Goal: Transaction & Acquisition: Purchase product/service

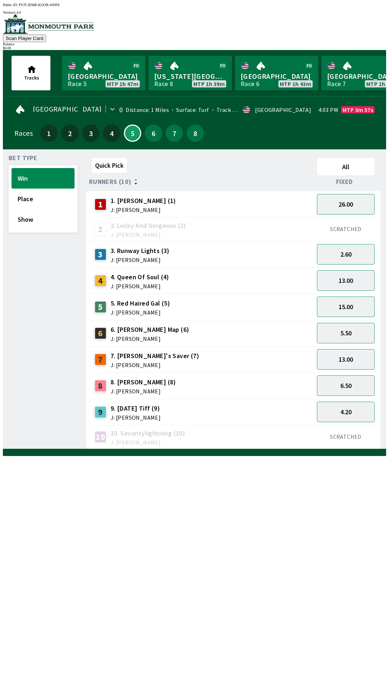
scroll to position [0, 651]
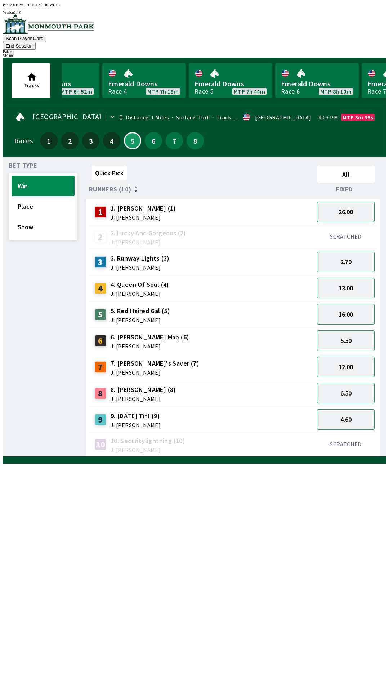
click at [351, 202] on button "26.00" at bounding box center [346, 212] width 58 height 21
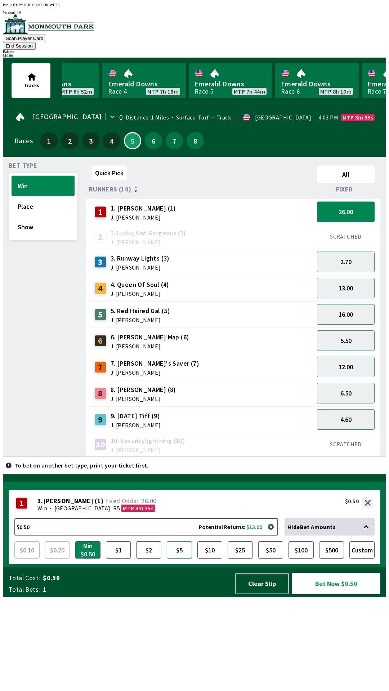
click at [180, 559] on button "$5" at bounding box center [179, 550] width 25 height 17
click at [335, 594] on button "Bet Now $5.00" at bounding box center [336, 583] width 89 height 21
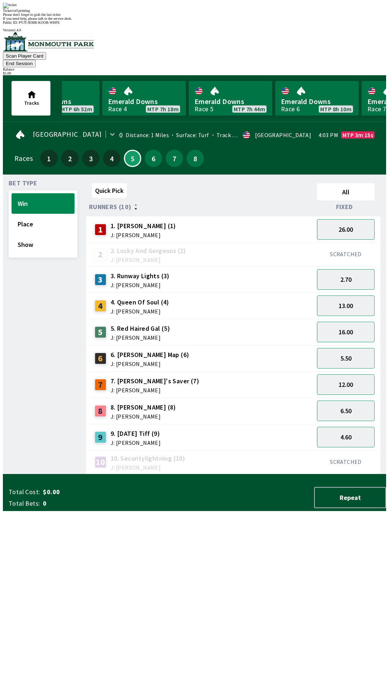
click at [245, 475] on div "Quick Pick All Runners (10) Fixed 1 1. [PERSON_NAME] (1) J: [PERSON_NAME] 26.00…" at bounding box center [236, 327] width 300 height 294
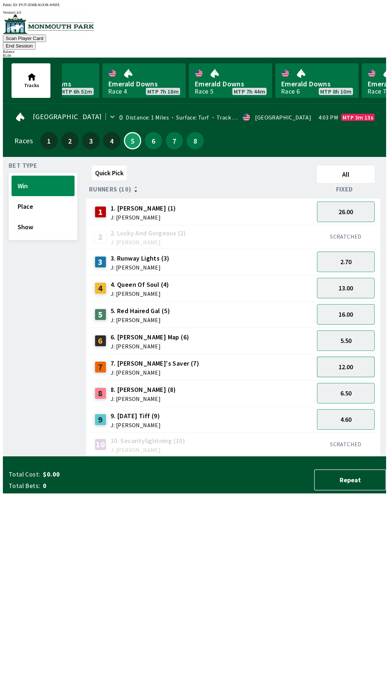
click at [349, 357] on button "12.00" at bounding box center [346, 367] width 58 height 21
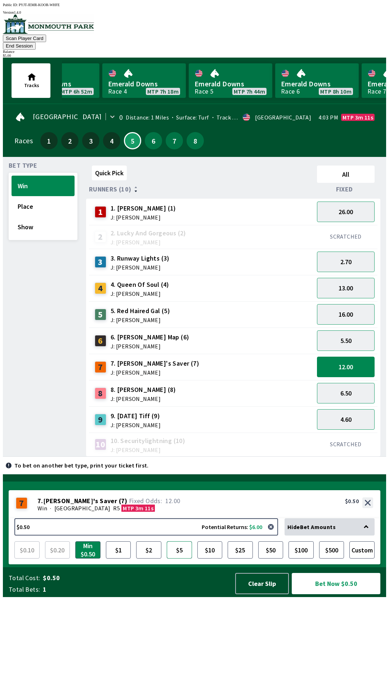
click at [179, 559] on button "$5" at bounding box center [179, 550] width 25 height 17
click at [342, 594] on button "Bet Now $5.00" at bounding box center [336, 583] width 89 height 21
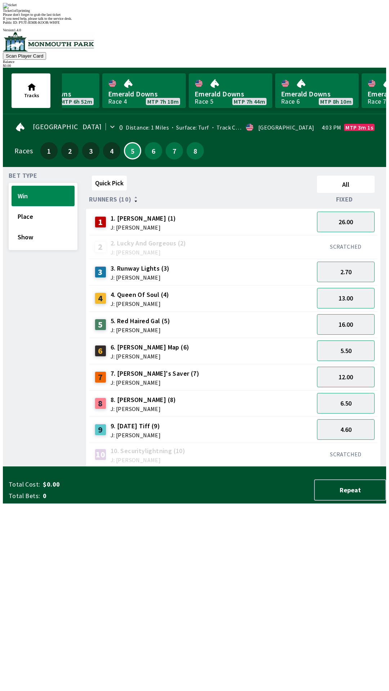
click at [237, 449] on div "Quick Pick All Runners (10) Fixed 1 1. [PERSON_NAME] (1) J: [PERSON_NAME] 26.00…" at bounding box center [236, 320] width 300 height 294
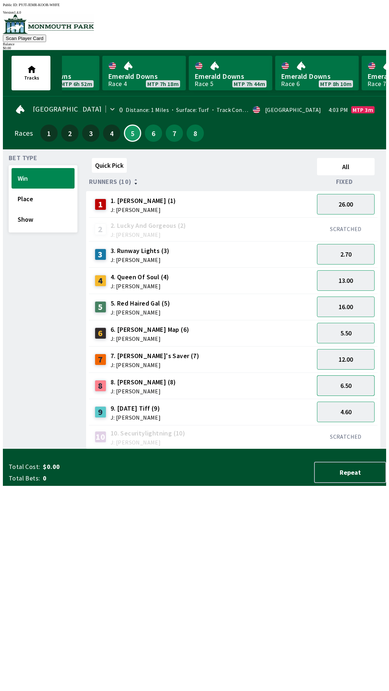
click at [343, 385] on button "6.50" at bounding box center [346, 386] width 58 height 21
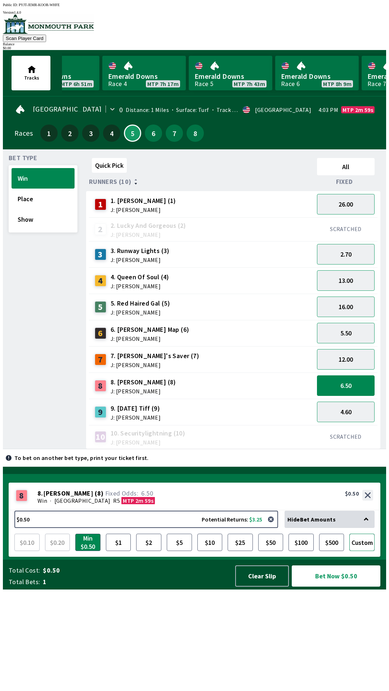
click at [366, 551] on button "Custom" at bounding box center [361, 542] width 25 height 17
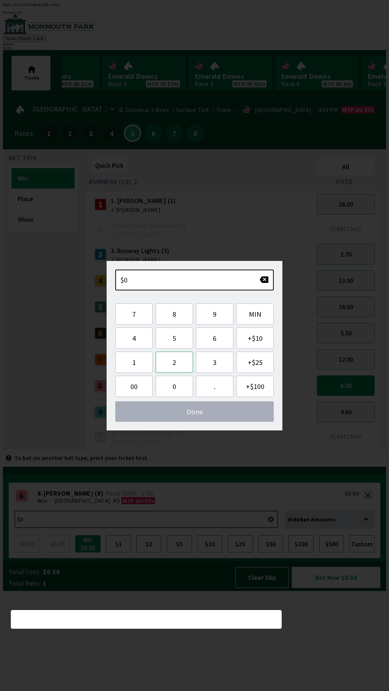
click at [173, 364] on button "2" at bounding box center [174, 362] width 37 height 21
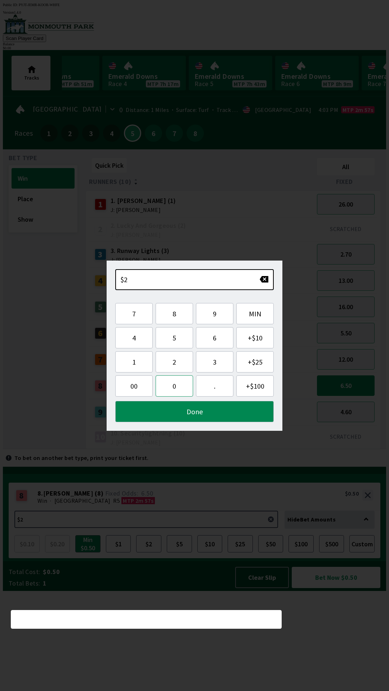
click at [175, 387] on button "0" at bounding box center [174, 386] width 37 height 21
click at [214, 412] on button "Done" at bounding box center [194, 411] width 158 height 21
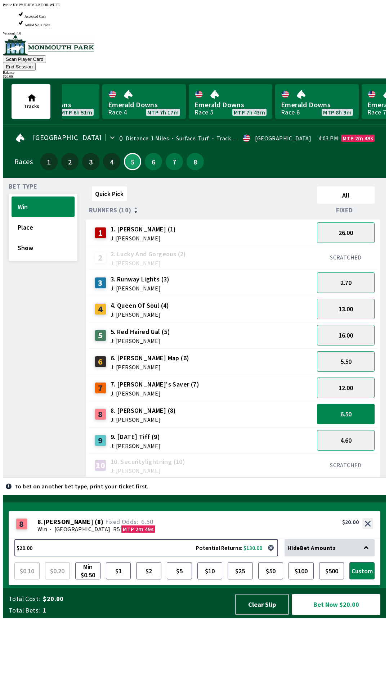
click at [342, 615] on button "Bet Now $20.00" at bounding box center [336, 604] width 89 height 21
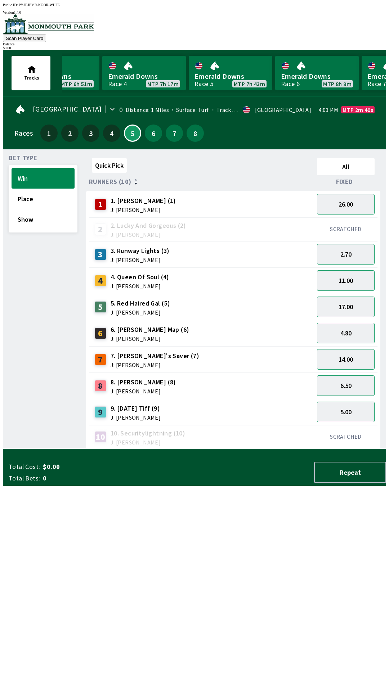
click at [197, 449] on div "Quick Pick All Runners (10) Fixed 1 1. [PERSON_NAME] (1) J: [PERSON_NAME] 26.00…" at bounding box center [236, 302] width 300 height 294
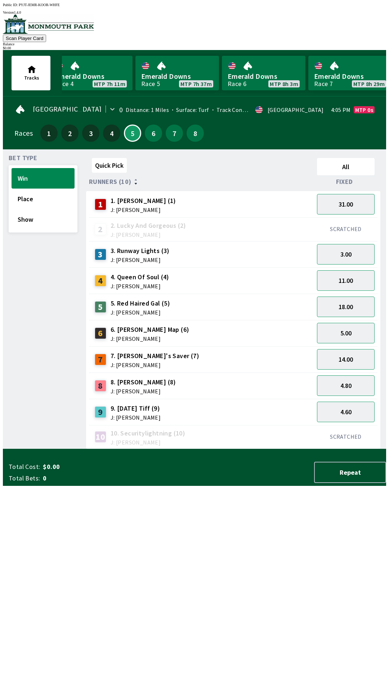
scroll to position [0, 531]
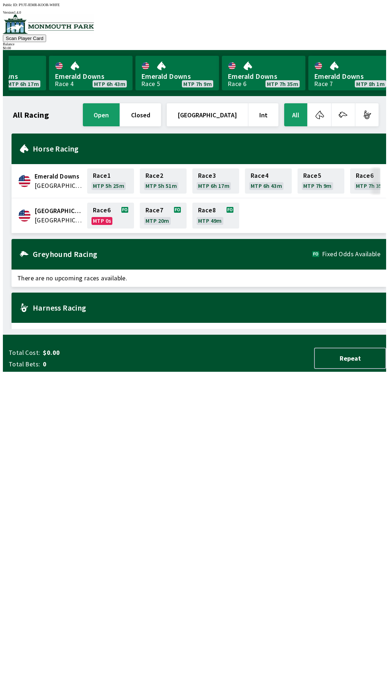
scroll to position [0, 392]
click at [115, 210] on link "Race 7 MTP 12m" at bounding box center [110, 216] width 47 height 26
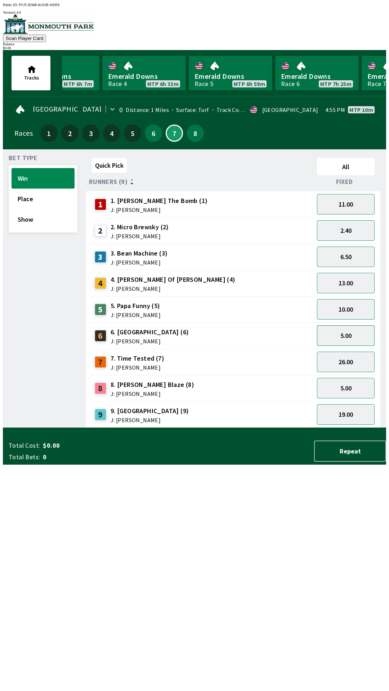
click at [358, 337] on button "5.00" at bounding box center [346, 336] width 58 height 21
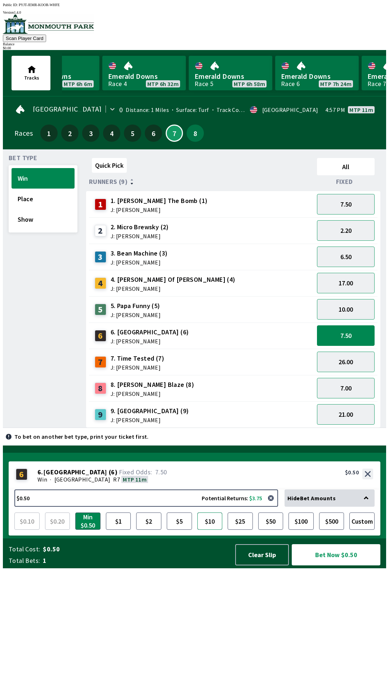
click at [212, 530] on button "$10" at bounding box center [209, 521] width 25 height 17
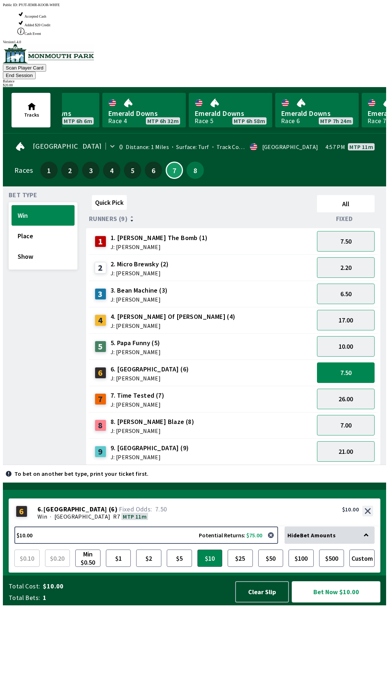
click at [336, 603] on button "Bet Now $10.00" at bounding box center [336, 592] width 89 height 21
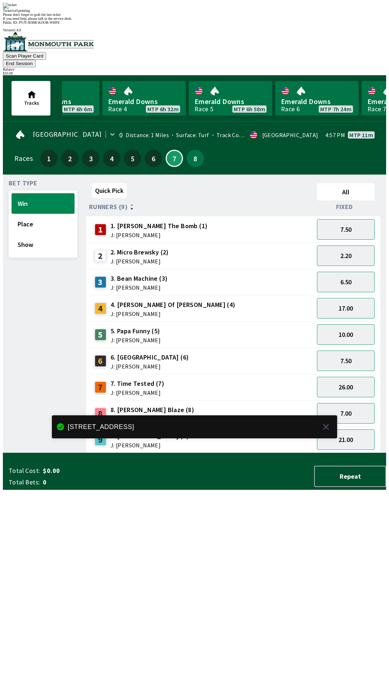
click at [317, 453] on div "Quick Pick All Runners (9) Fixed 1 1. [PERSON_NAME] The Bomb (1) J: [PERSON_NAM…" at bounding box center [236, 316] width 300 height 273
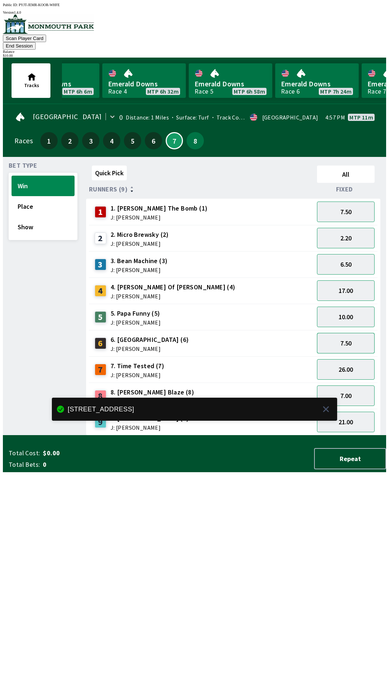
click at [362, 333] on button "7.50" at bounding box center [346, 343] width 58 height 21
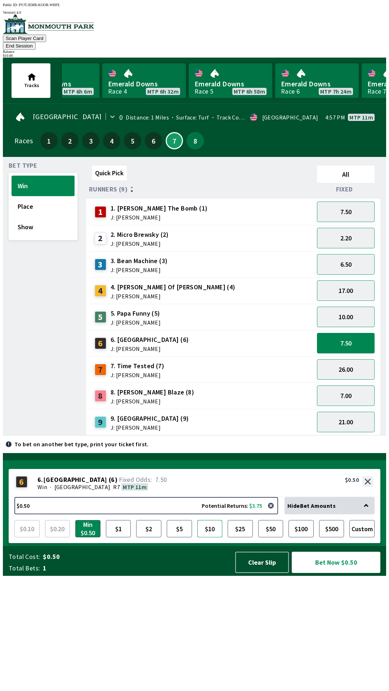
click at [215, 538] on button "$10" at bounding box center [209, 528] width 25 height 17
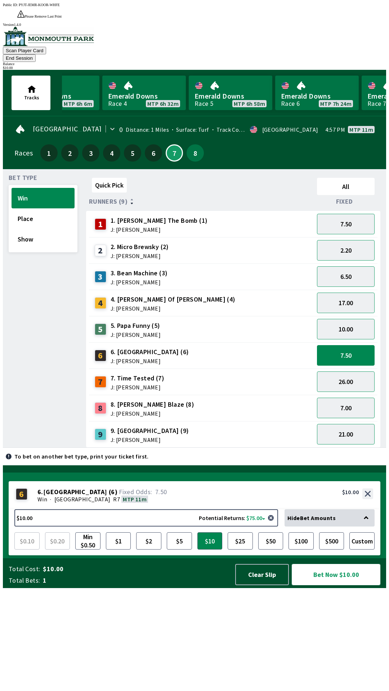
click at [327, 585] on button "Bet Now $10.00" at bounding box center [336, 574] width 89 height 21
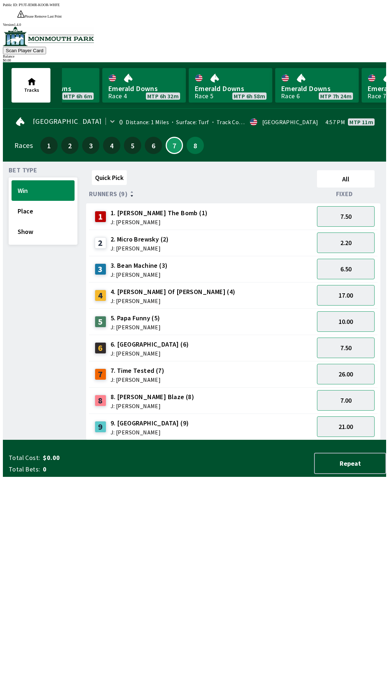
click at [50, 440] on div "Bet Type Win Place Show" at bounding box center [43, 303] width 69 height 273
click at [352, 341] on button "7.50" at bounding box center [346, 348] width 58 height 21
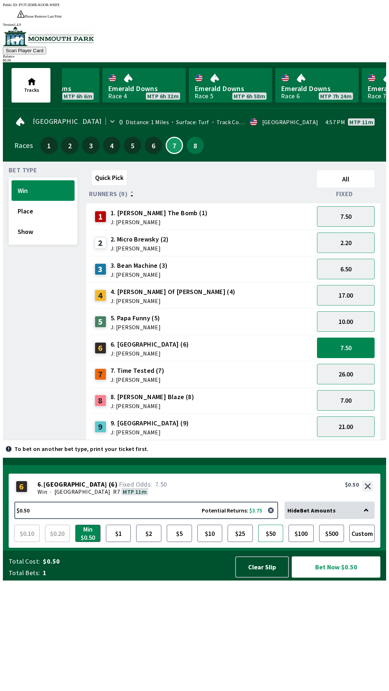
click at [271, 542] on button "$50" at bounding box center [270, 533] width 25 height 17
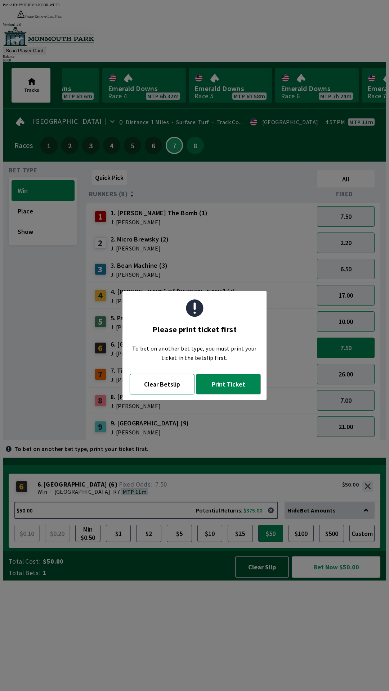
click at [163, 387] on button "Clear Betslip" at bounding box center [162, 384] width 65 height 21
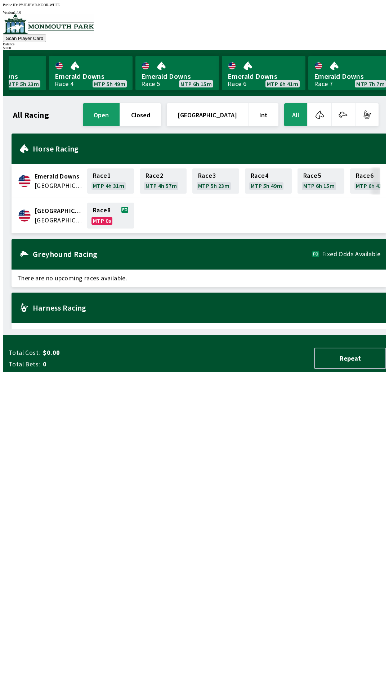
scroll to position [0, 219]
